Goal: Use online tool/utility

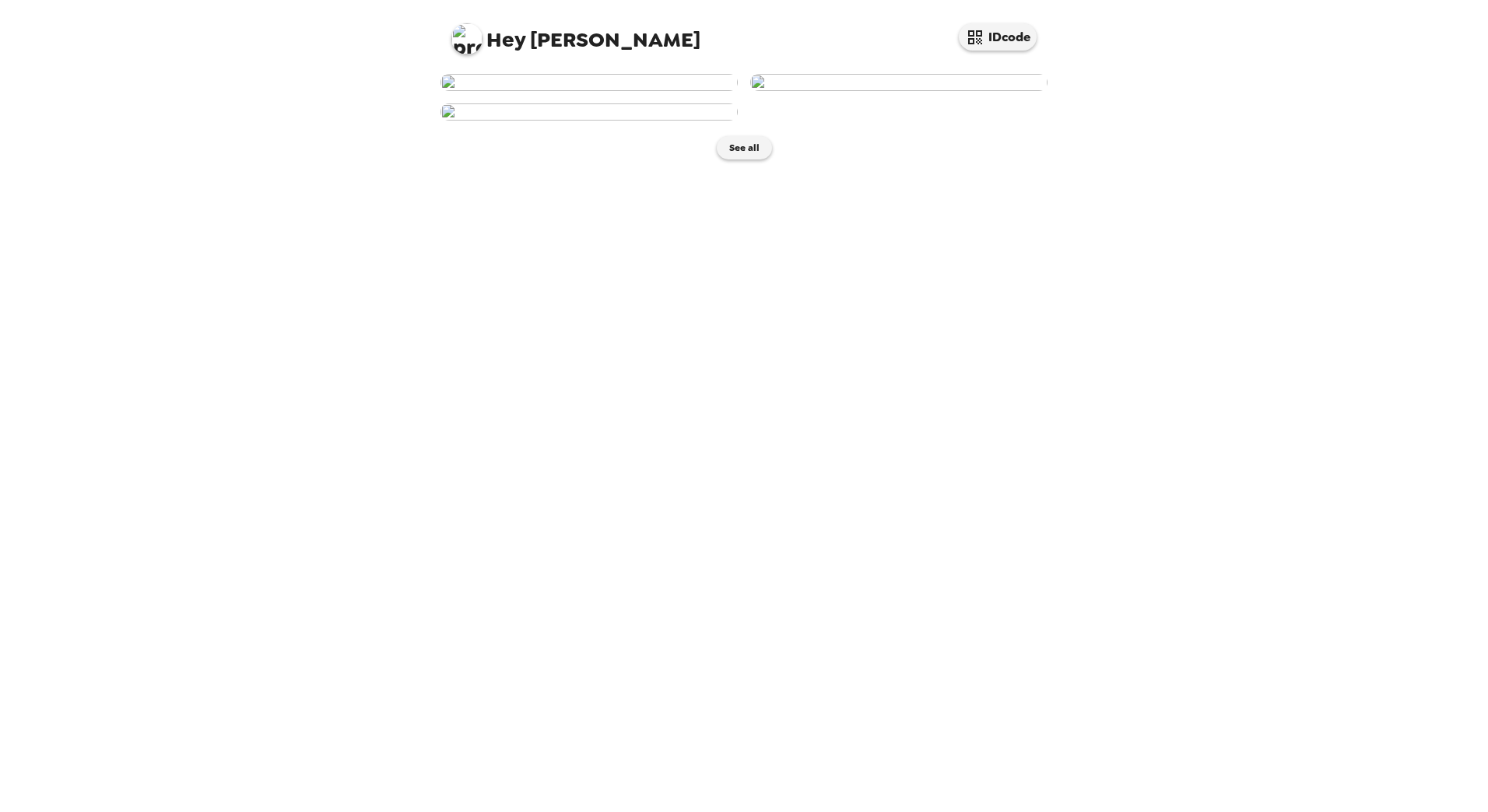
click at [632, 91] on img at bounding box center [589, 82] width 297 height 17
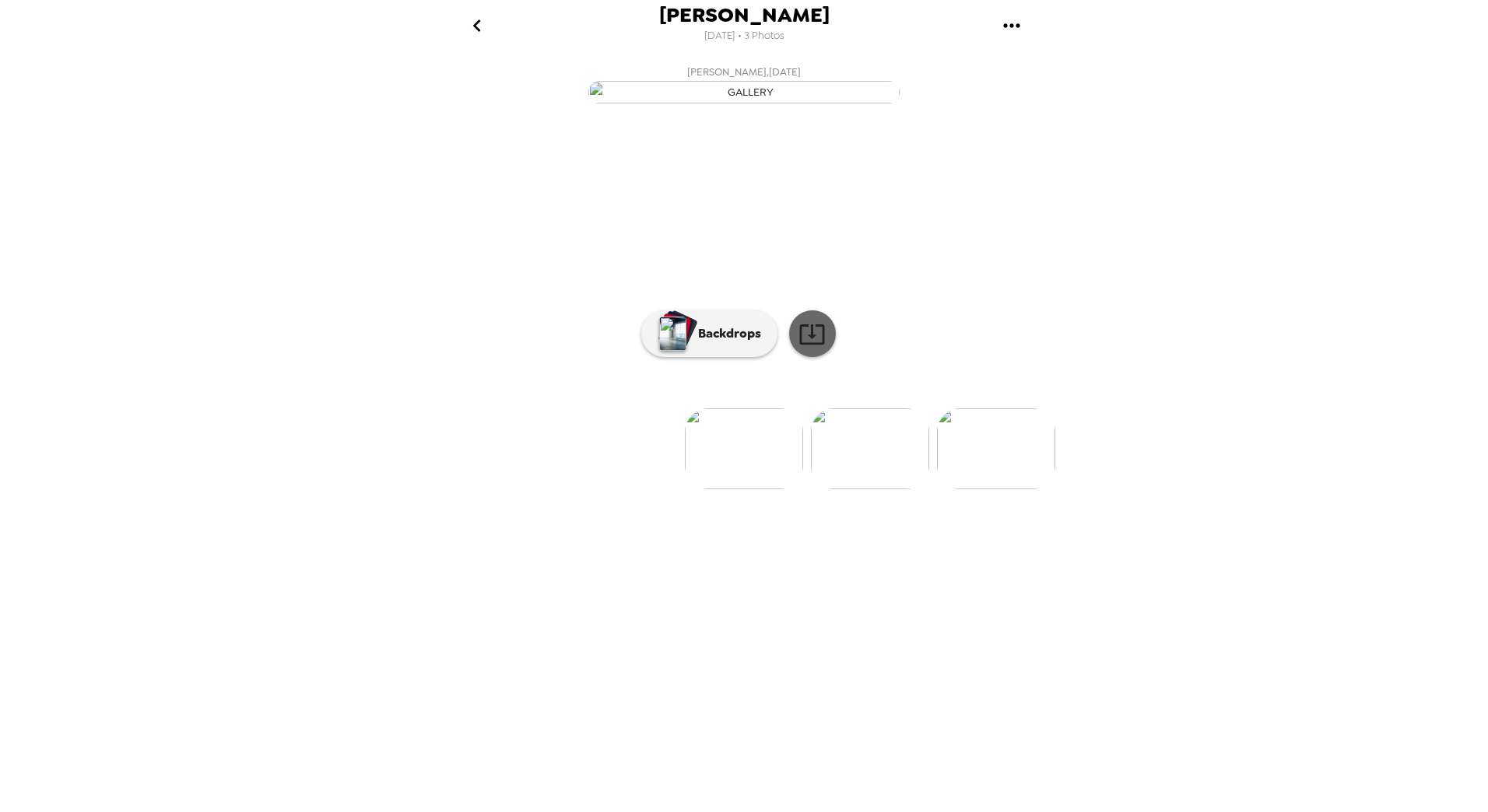
click at [812, 347] on icon at bounding box center [812, 334] width 27 height 27
click at [720, 343] on p "Backdrops" at bounding box center [725, 334] width 71 height 19
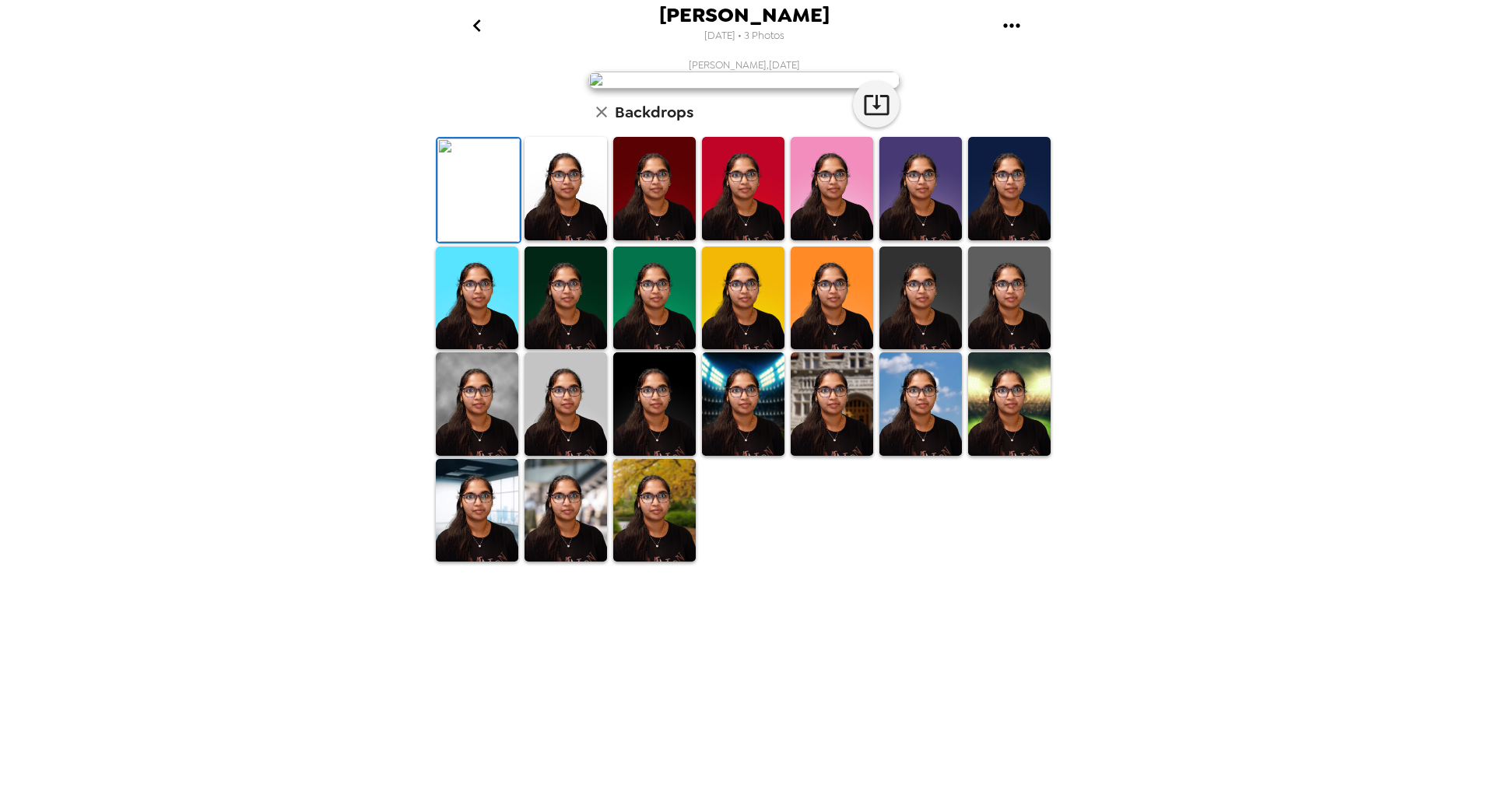
scroll to position [110, 0]
click at [998, 350] on img at bounding box center [1009, 298] width 82 height 103
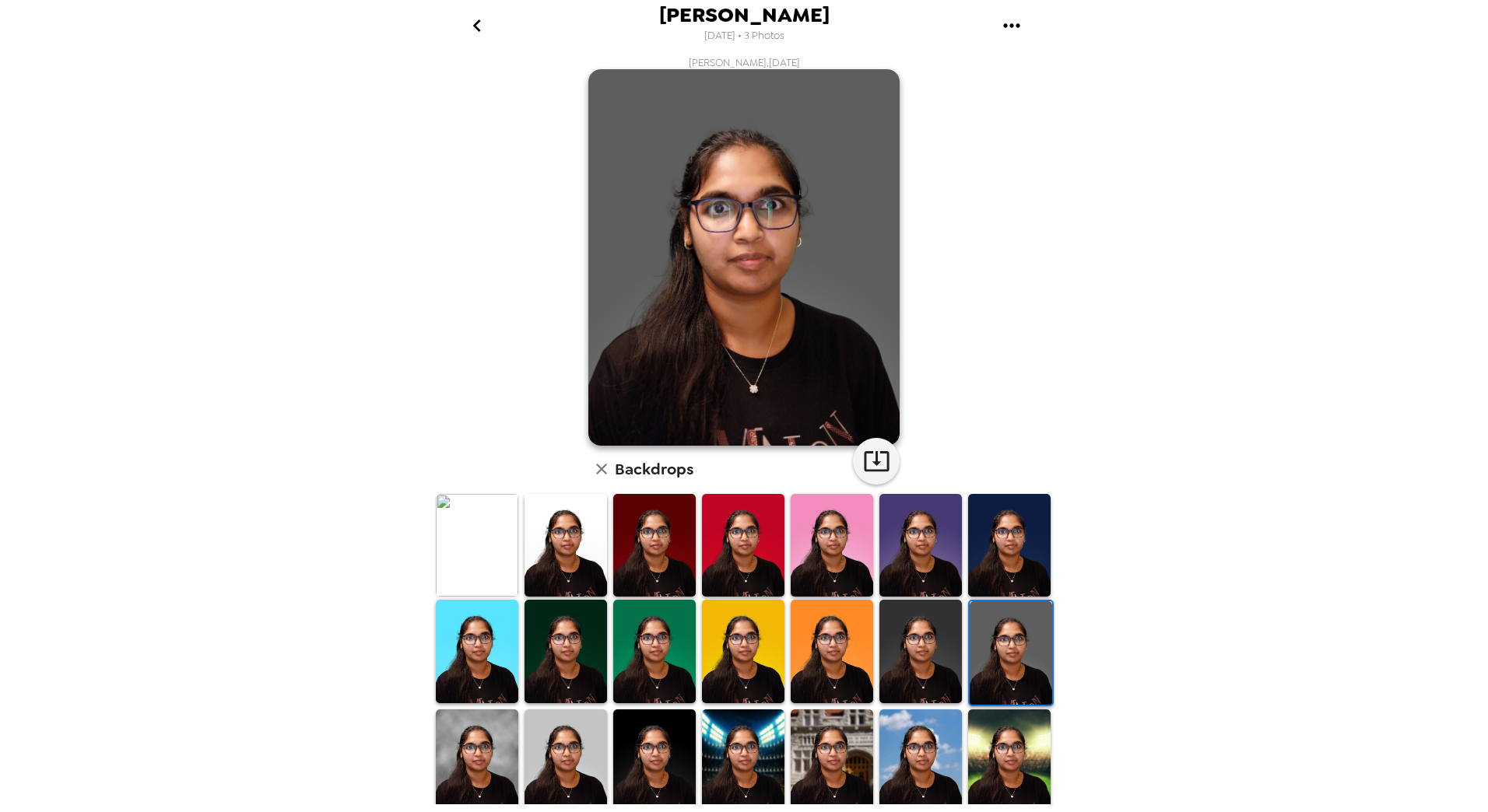
scroll to position [0, 0]
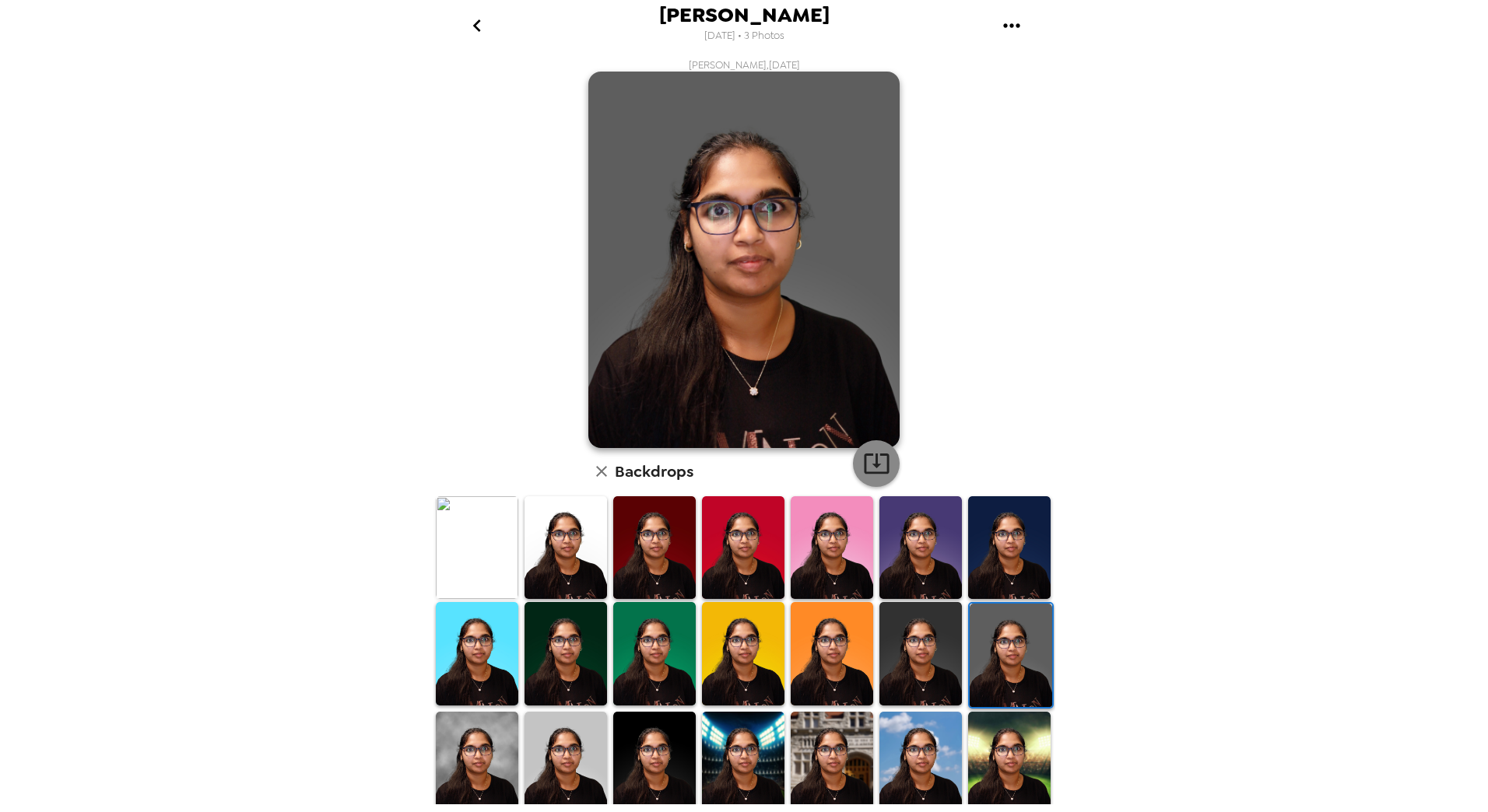
click at [872, 461] on icon "button" at bounding box center [877, 463] width 27 height 27
click at [911, 653] on img at bounding box center [921, 653] width 82 height 103
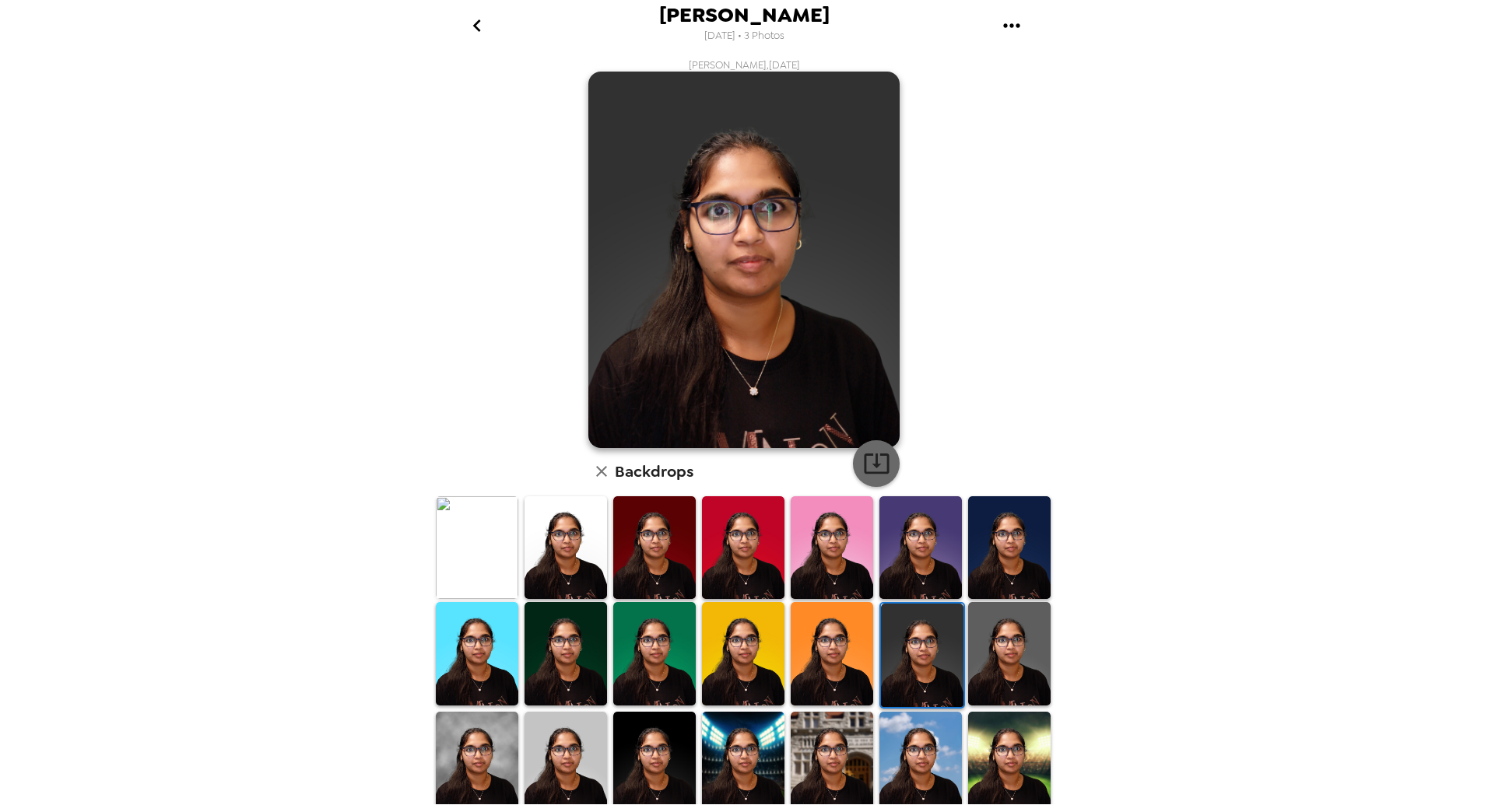
click at [876, 461] on icon "button" at bounding box center [877, 463] width 27 height 27
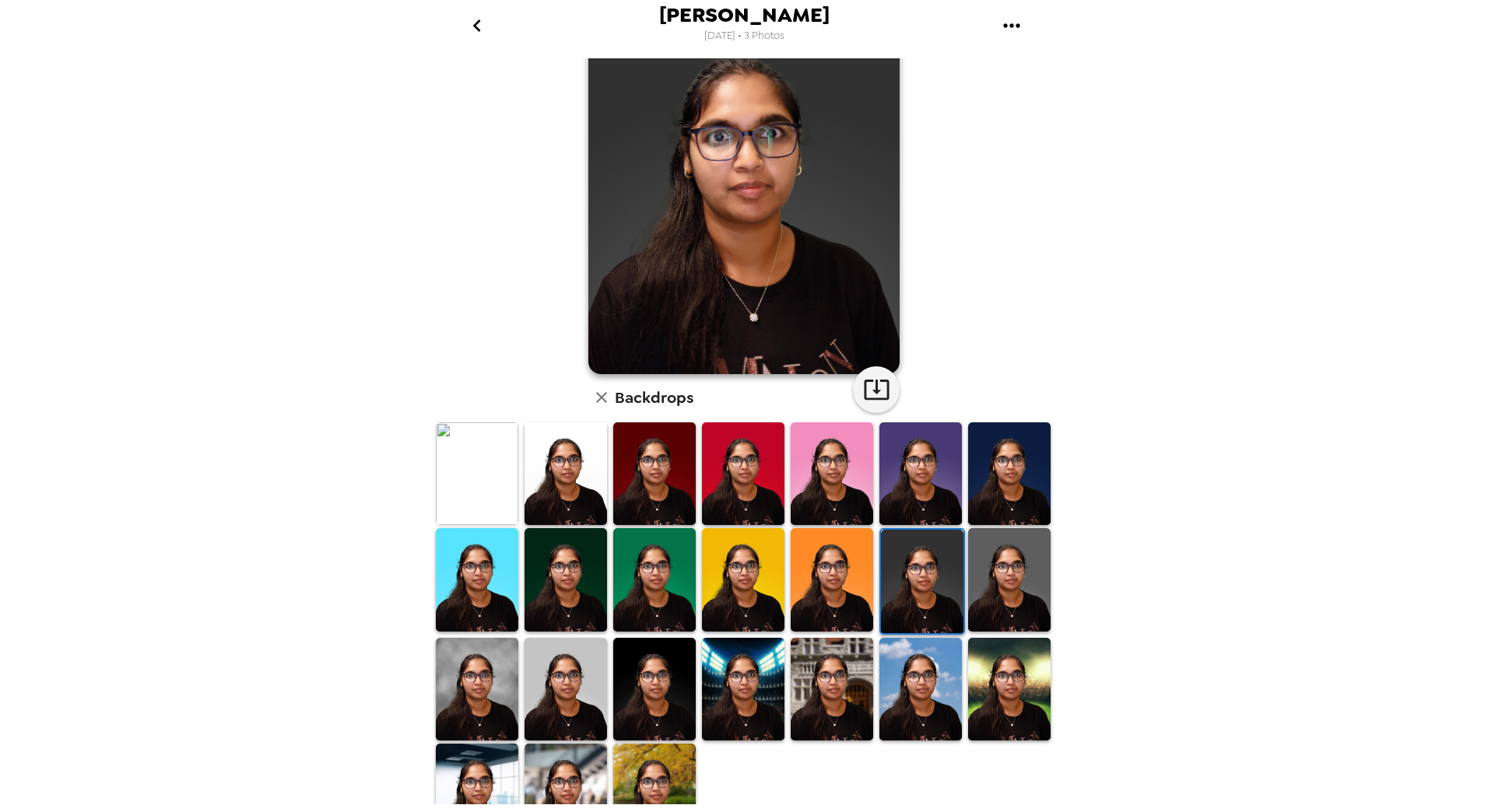
scroll to position [110, 0]
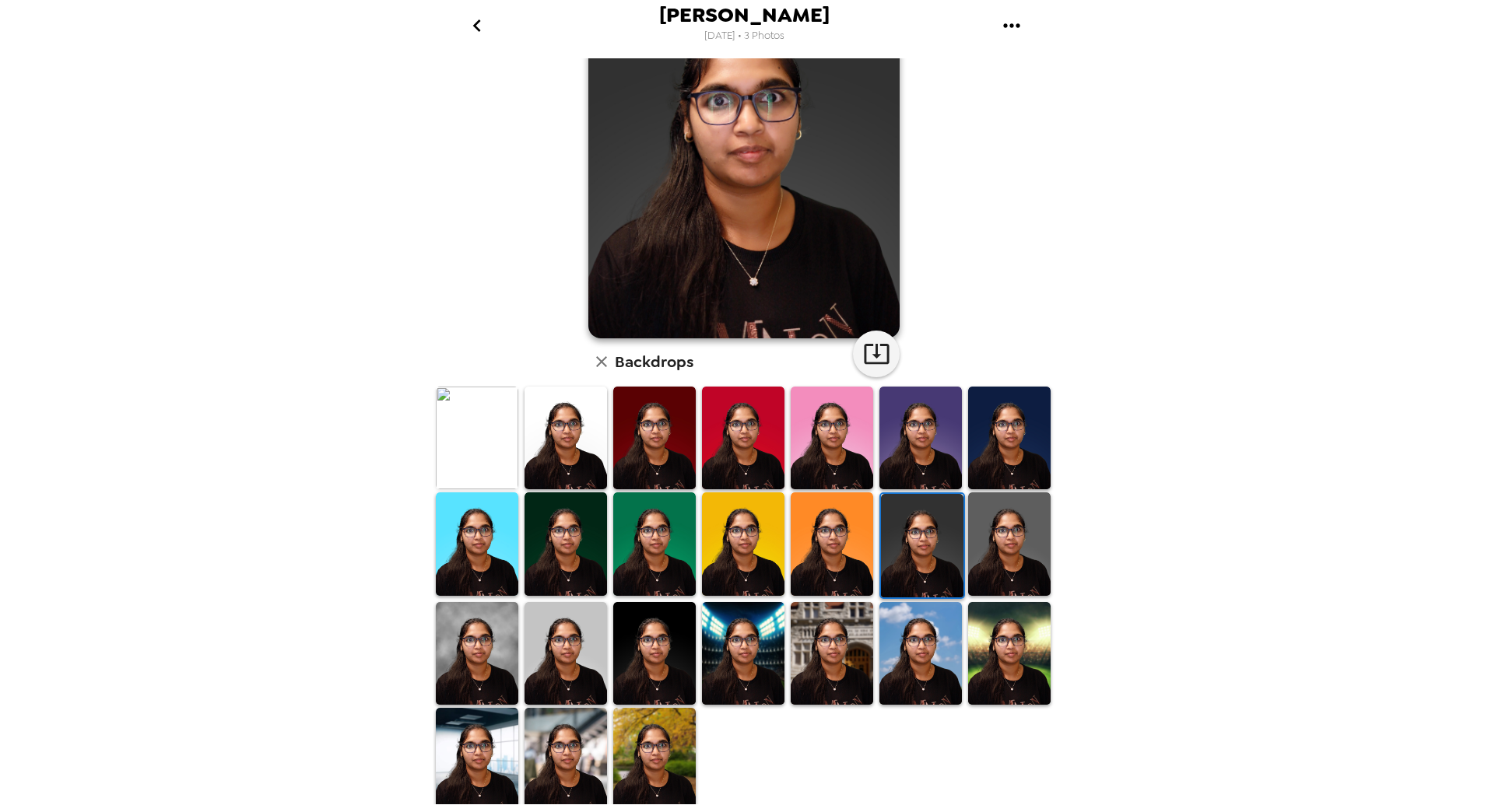
click at [920, 678] on img at bounding box center [921, 653] width 82 height 103
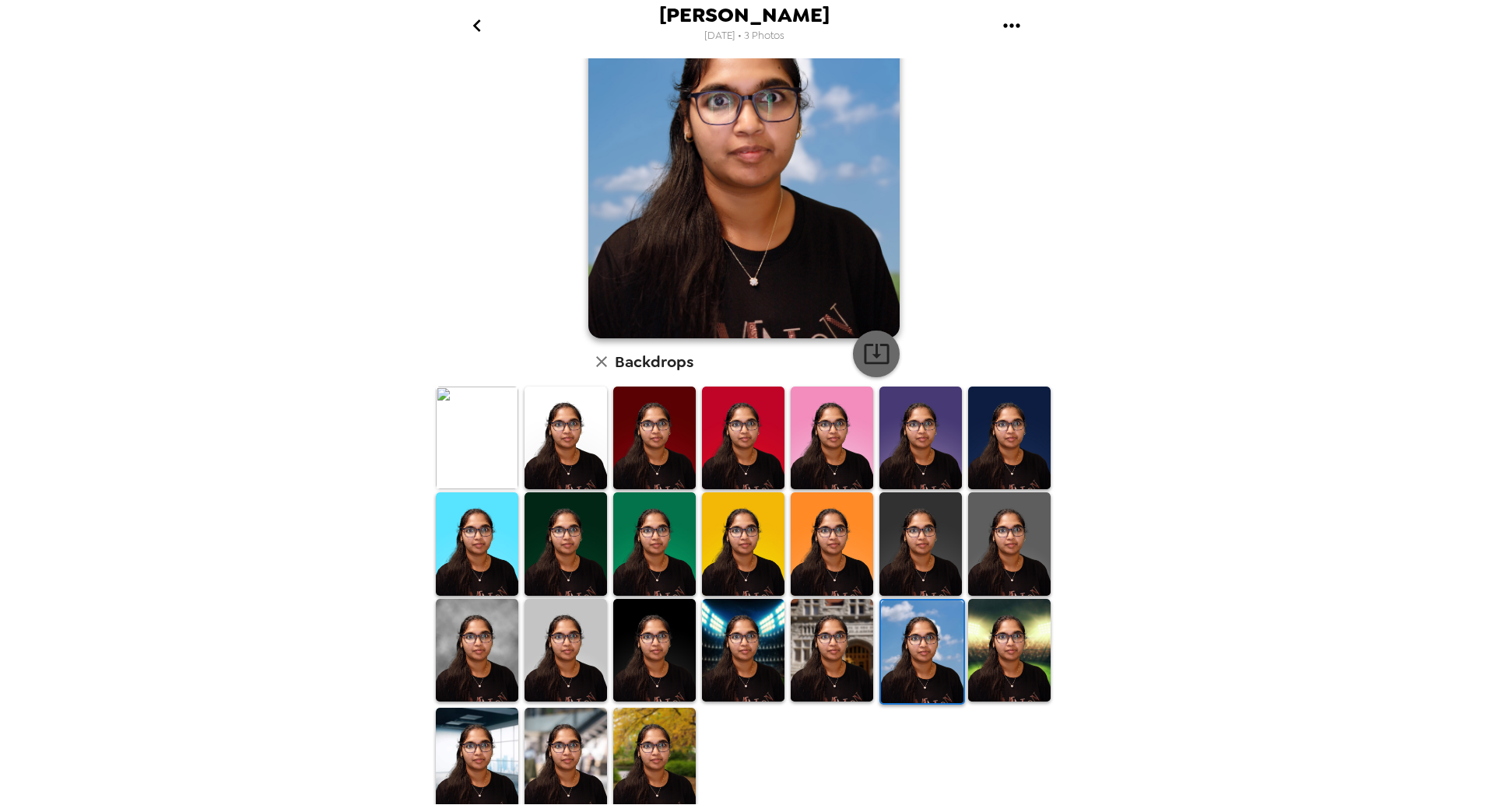
click at [882, 351] on icon "button" at bounding box center [876, 354] width 25 height 20
click at [484, 655] on img at bounding box center [477, 650] width 82 height 103
